Goal: Task Accomplishment & Management: Use online tool/utility

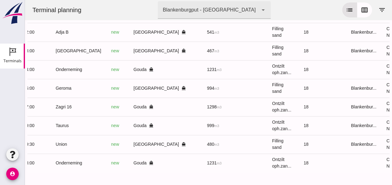
scroll to position [0, 167]
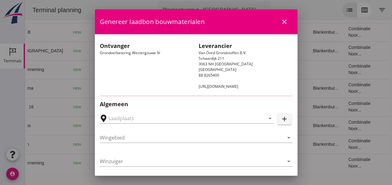
type input "Loswal Fa. J. Bos&Zonen, [GEOGRAPHIC_DATA]"
type input "Taurus"
type input "Rianne"
type input "999"
type input "Ontzilt oph.zand [75] (6120)"
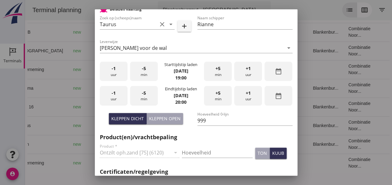
scroll to position [187, 0]
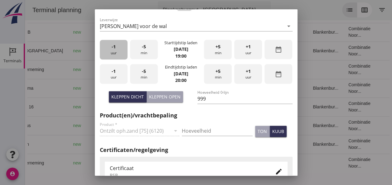
click at [118, 53] on div "-1 uur" at bounding box center [114, 50] width 28 height 20
click at [120, 52] on div "-1 uur" at bounding box center [114, 50] width 28 height 20
click at [253, 48] on div "+1 uur" at bounding box center [248, 50] width 28 height 20
click at [148, 51] on div "-5 min" at bounding box center [144, 50] width 28 height 20
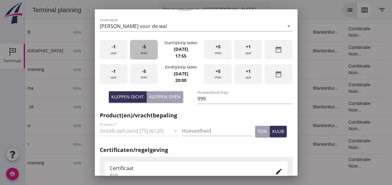
click at [148, 51] on div "-5 min" at bounding box center [144, 50] width 28 height 20
click at [149, 50] on div "-5 min" at bounding box center [144, 50] width 28 height 20
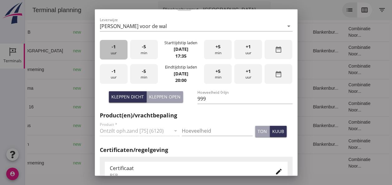
click at [117, 56] on div "-1 uur" at bounding box center [114, 50] width 28 height 20
click at [247, 47] on div "+1 uur" at bounding box center [248, 50] width 28 height 20
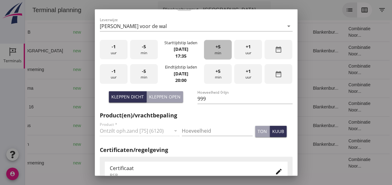
drag, startPoint x: 219, startPoint y: 51, endPoint x: 178, endPoint y: 59, distance: 42.3
click at [219, 51] on div "+5 min" at bounding box center [218, 50] width 28 height 20
click at [115, 74] on span "-1" at bounding box center [114, 71] width 4 height 7
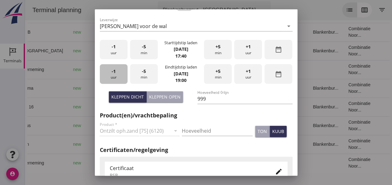
click at [115, 74] on span "-1" at bounding box center [114, 71] width 4 height 7
click at [246, 73] on span "+1" at bounding box center [248, 71] width 5 height 7
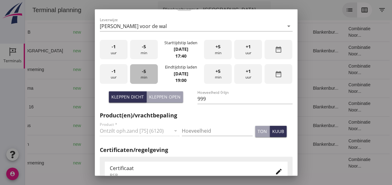
click at [144, 75] on div "-5 min" at bounding box center [144, 74] width 28 height 20
click at [198, 133] on input "Hoeveelheid" at bounding box center [217, 131] width 71 height 10
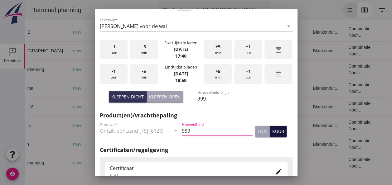
type input "999"
click at [272, 133] on div "kuub" at bounding box center [278, 131] width 12 height 7
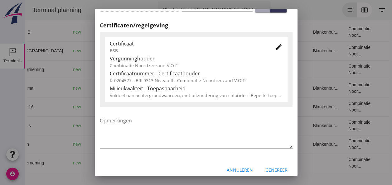
scroll to position [318, 0]
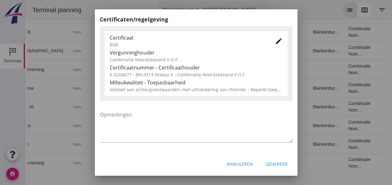
click at [276, 165] on div "Genereer" at bounding box center [276, 164] width 22 height 7
